Goal: Task Accomplishment & Management: Manage account settings

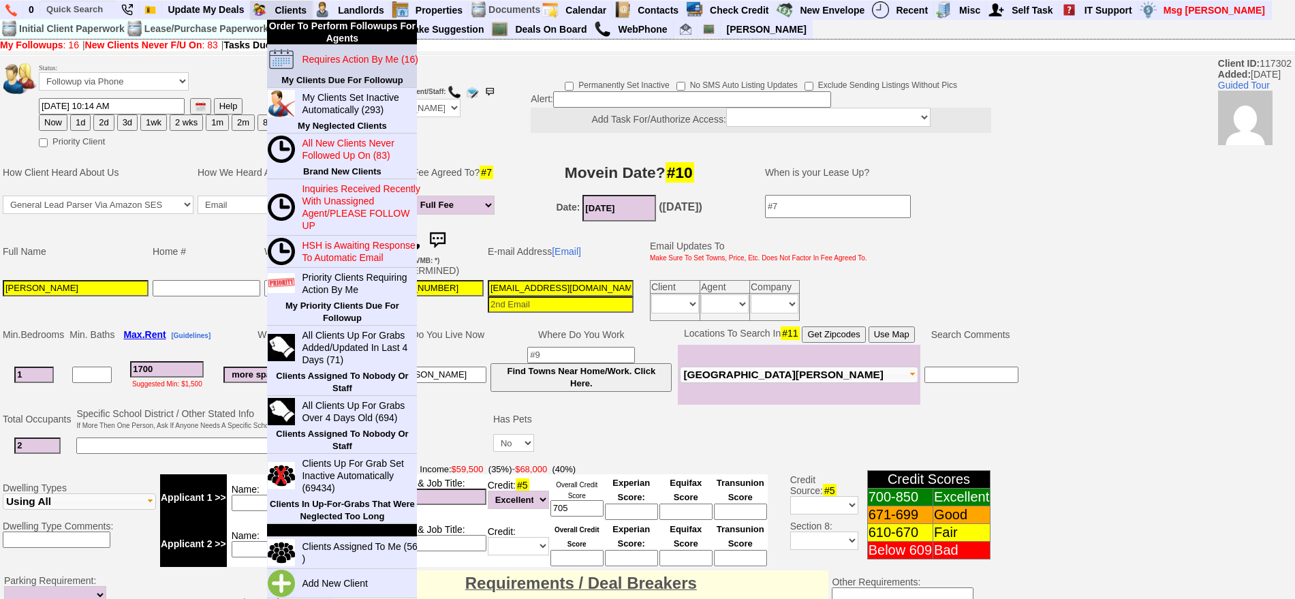
click at [337, 62] on blink "Requires Action By Me (16)" at bounding box center [360, 59] width 116 height 11
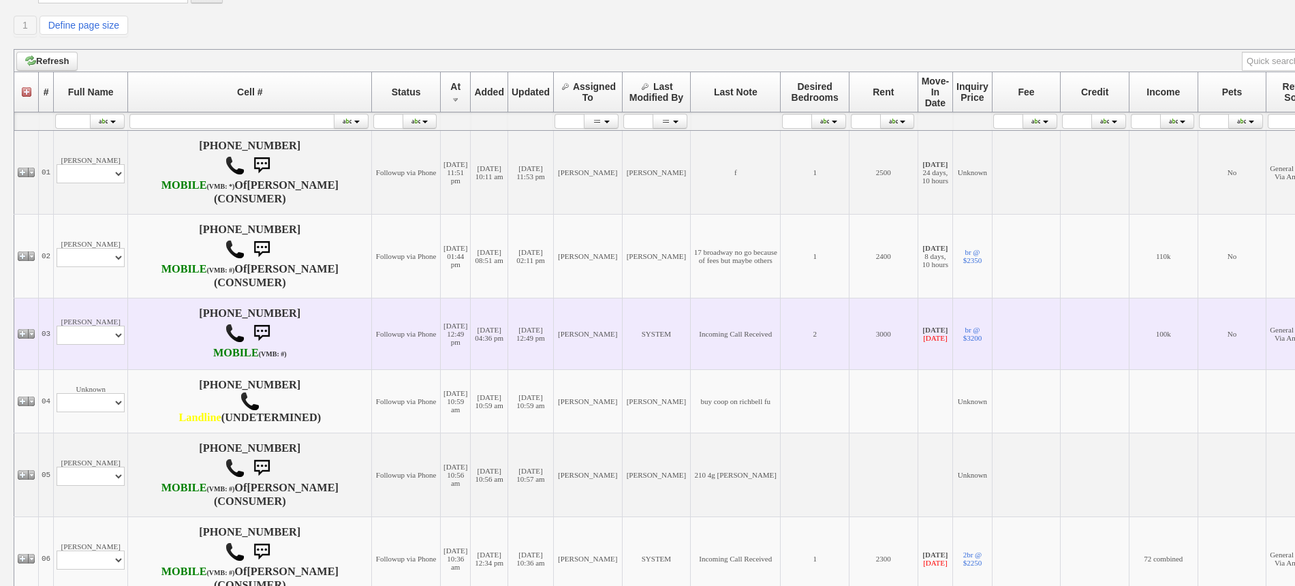
scroll to position [255, 0]
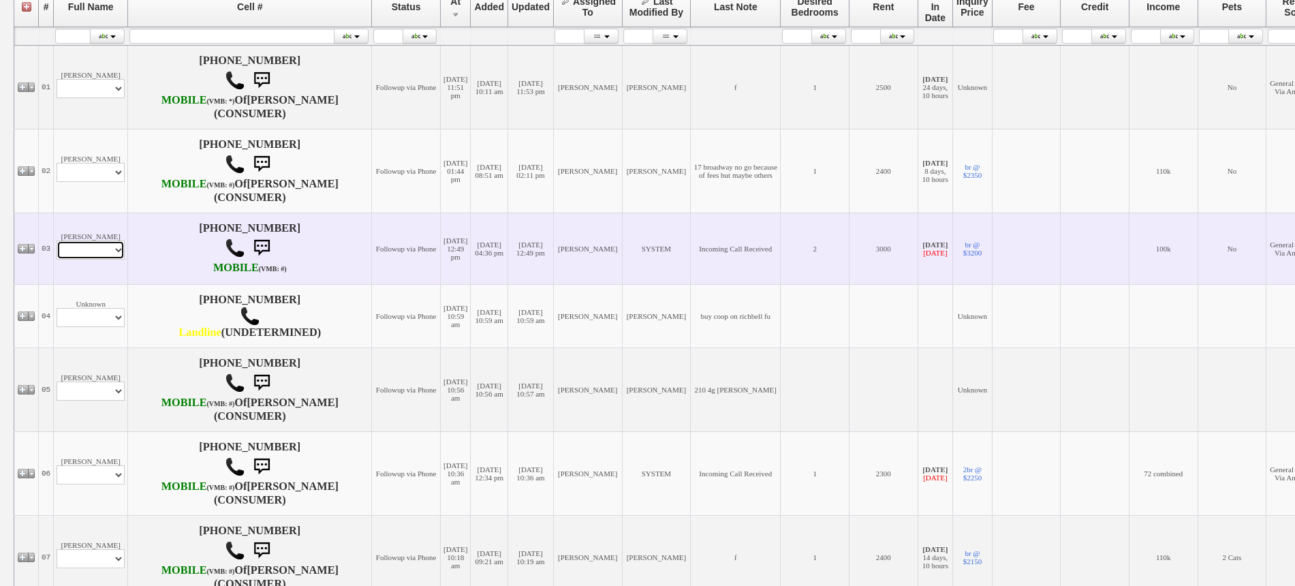
click at [93, 260] on select "Profile Edit Print Email Externally (Will Not Be Tracked In CRM) Closed Deals" at bounding box center [91, 249] width 68 height 19
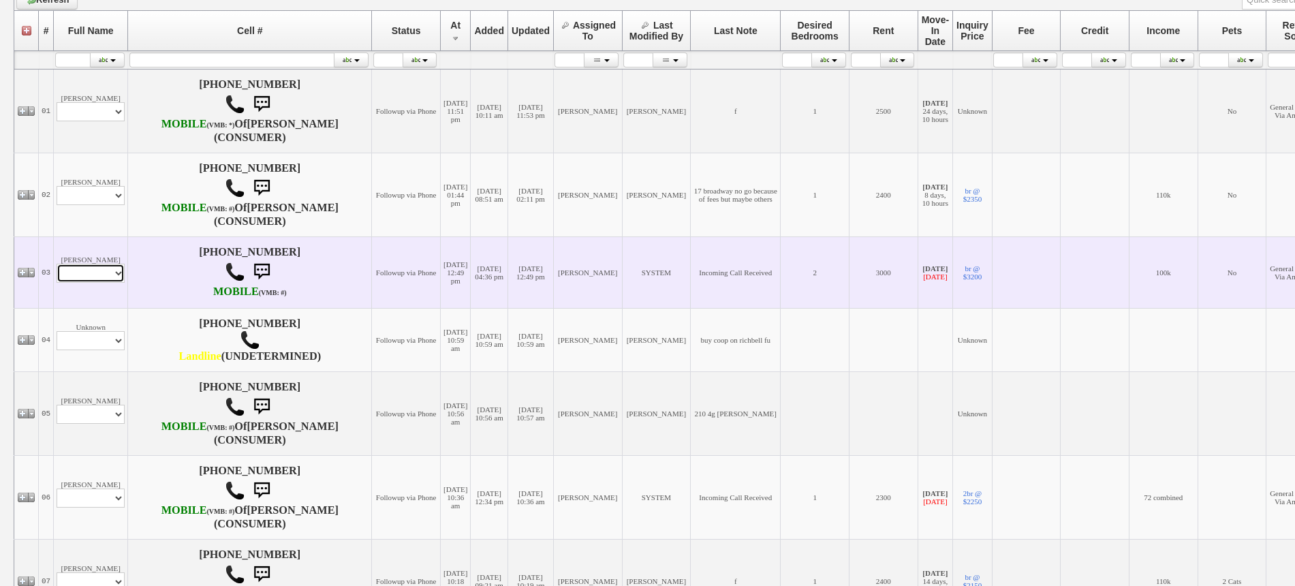
scroll to position [279, 0]
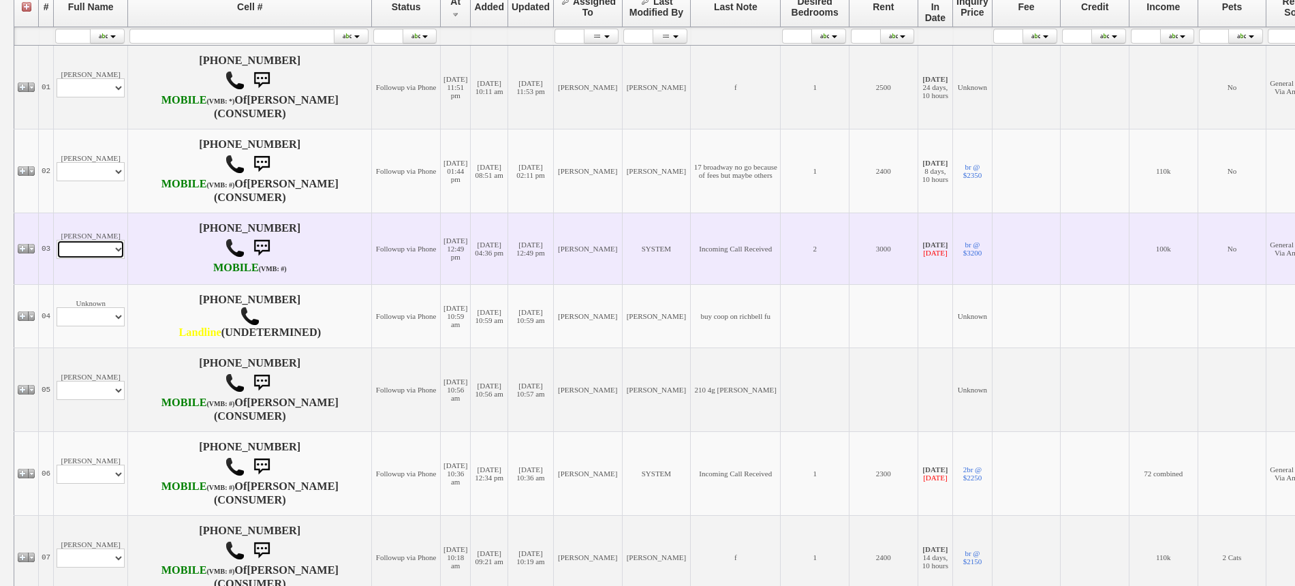
select select "ChangeURL,/crm/custom/edit_client_form.php?redirect=%2Fcrm%2Fclients.php&id=156…"
click at [57, 259] on select "Profile Edit Print Email Externally (Will Not Be Tracked In CRM) Closed Deals" at bounding box center [91, 249] width 68 height 19
select select
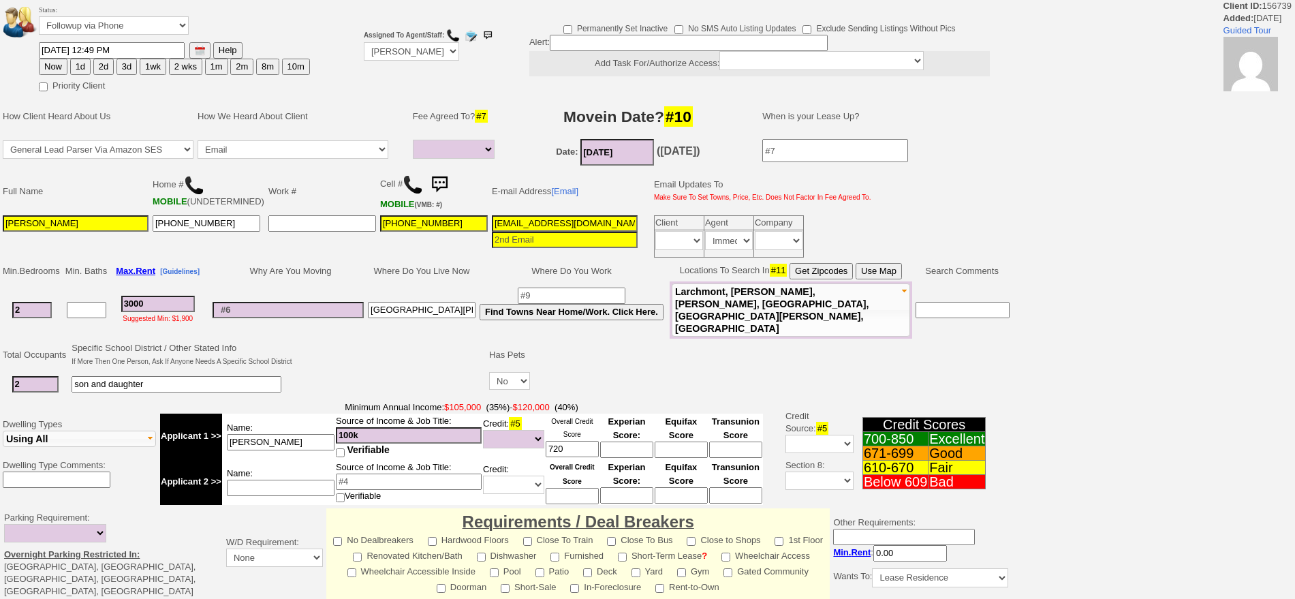
select select
click at [1294, 387] on html "Client ID: 156739 Added: [DATE] Guided Tour Status: Followup via Phone Followup…" at bounding box center [647, 474] width 1295 height 948
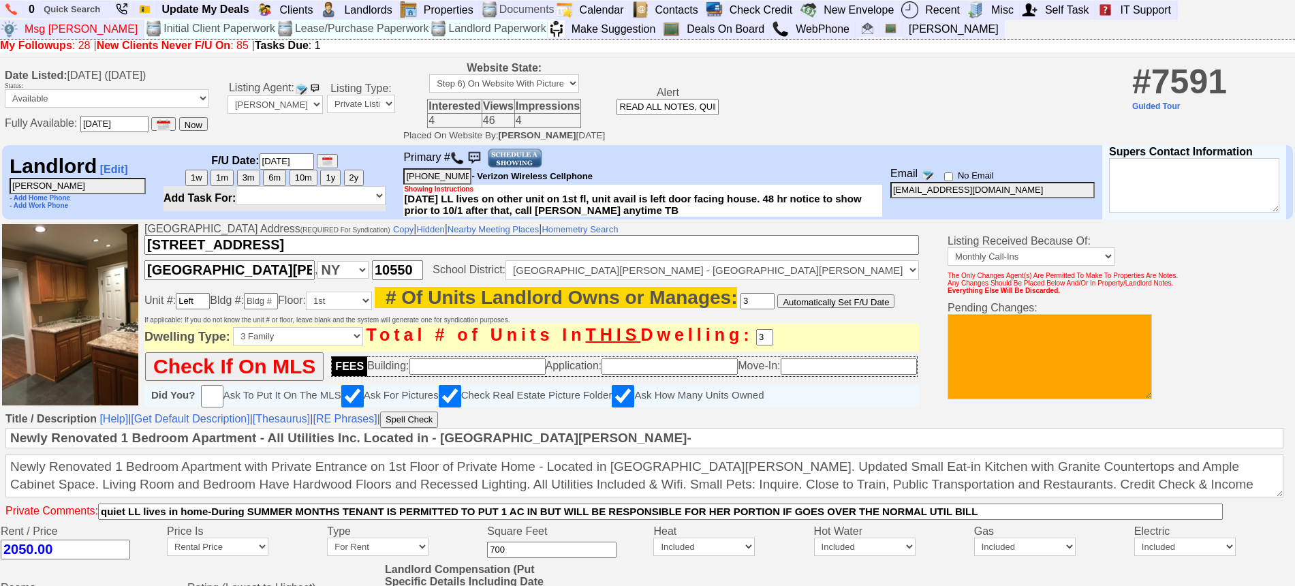
select select "50"
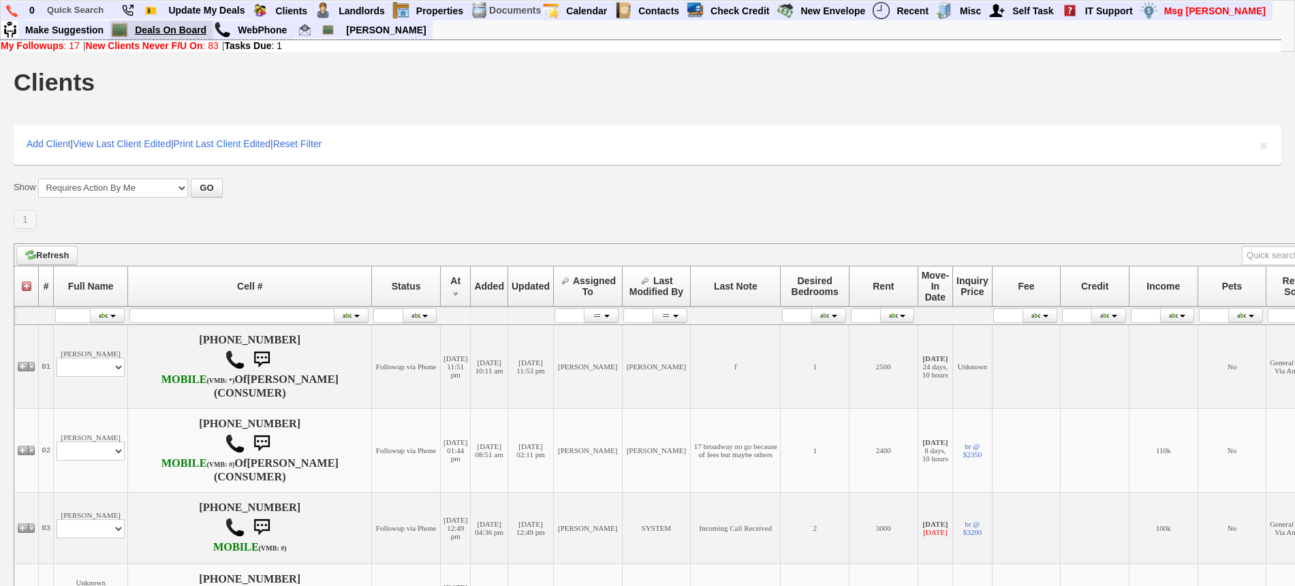
click at [170, 27] on link "Deals On Board" at bounding box center [170, 30] width 83 height 18
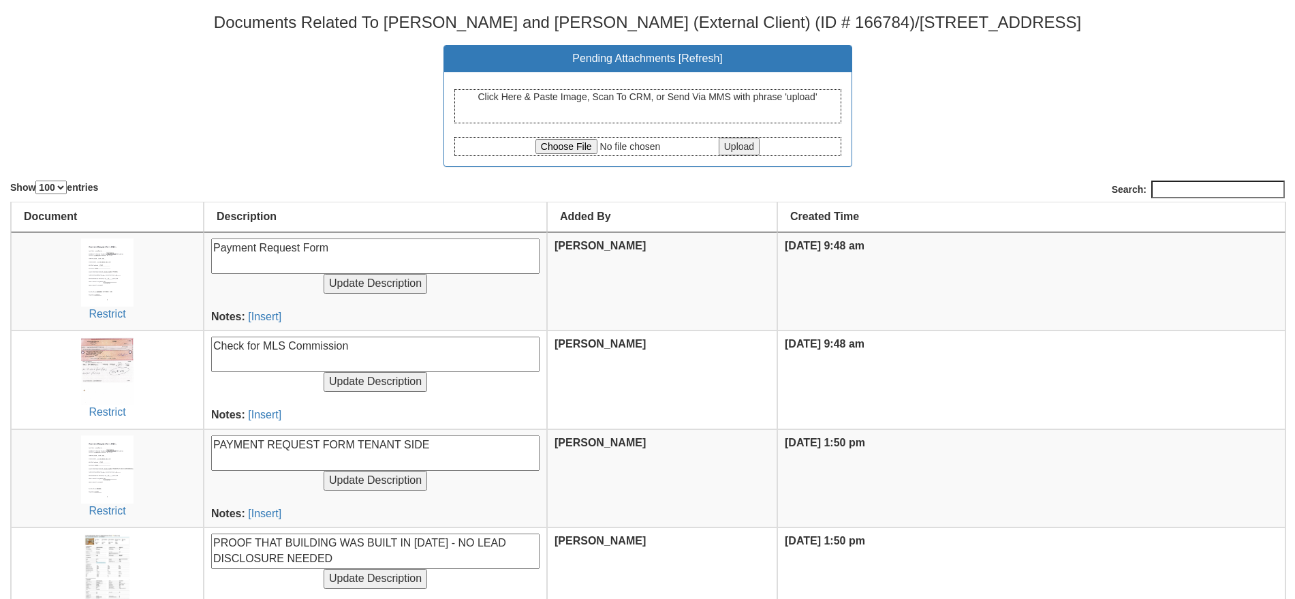
select select "100"
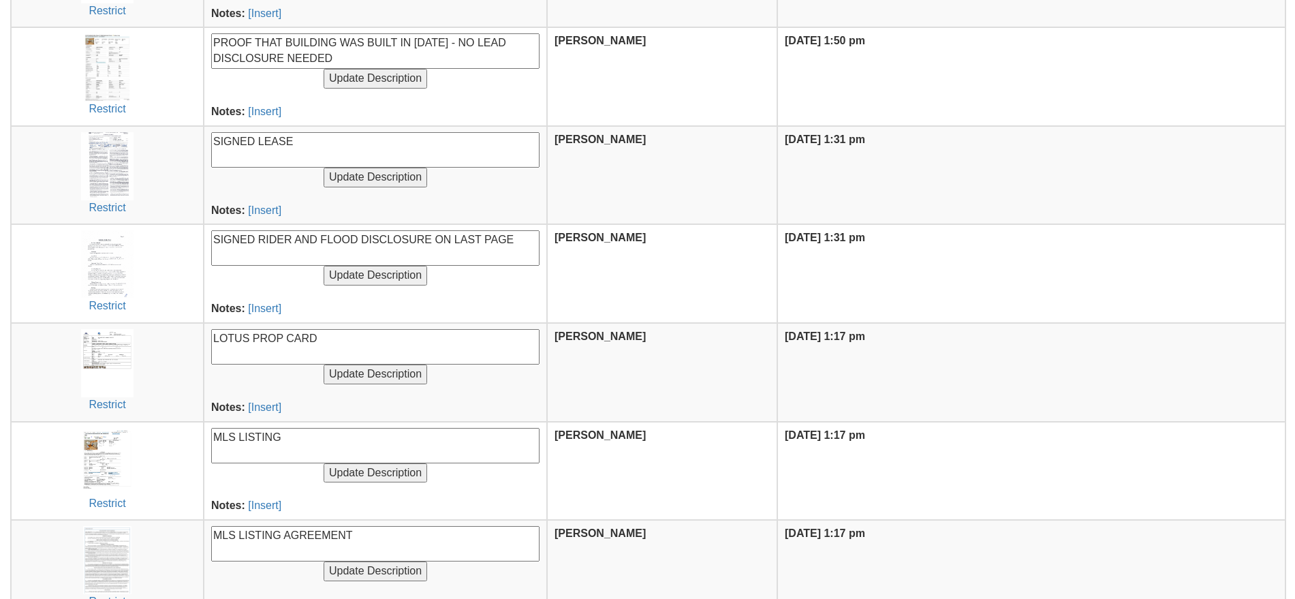
scroll to position [511, 0]
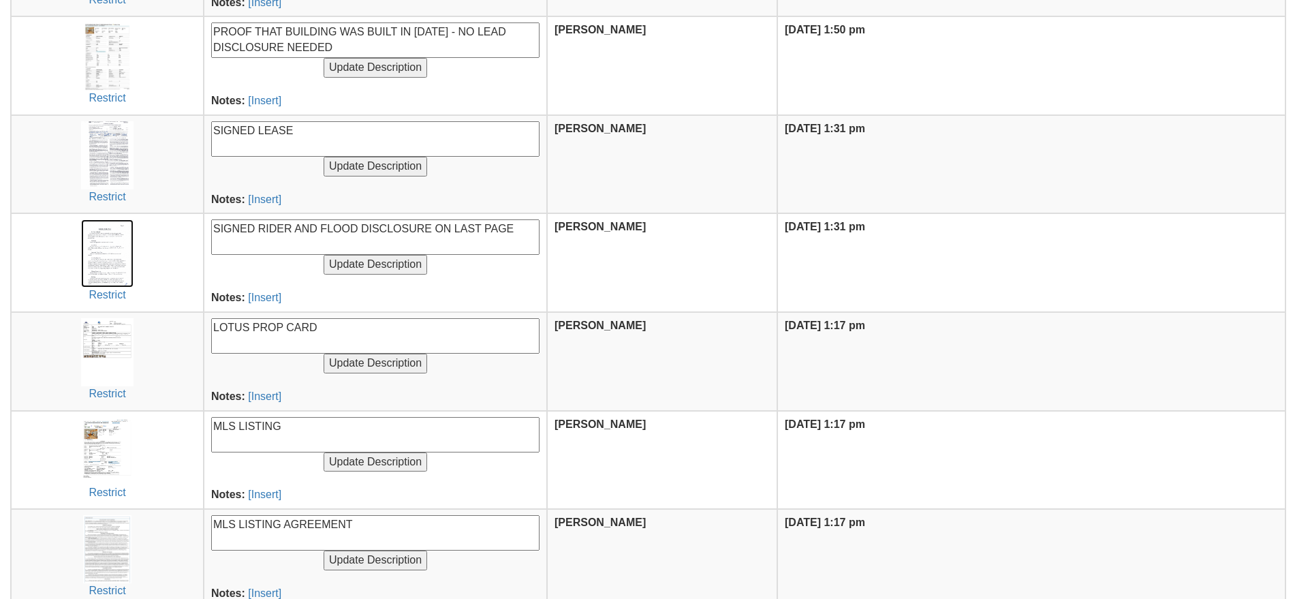
click at [112, 265] on img at bounding box center [107, 253] width 52 height 68
